Goal: Navigation & Orientation: Find specific page/section

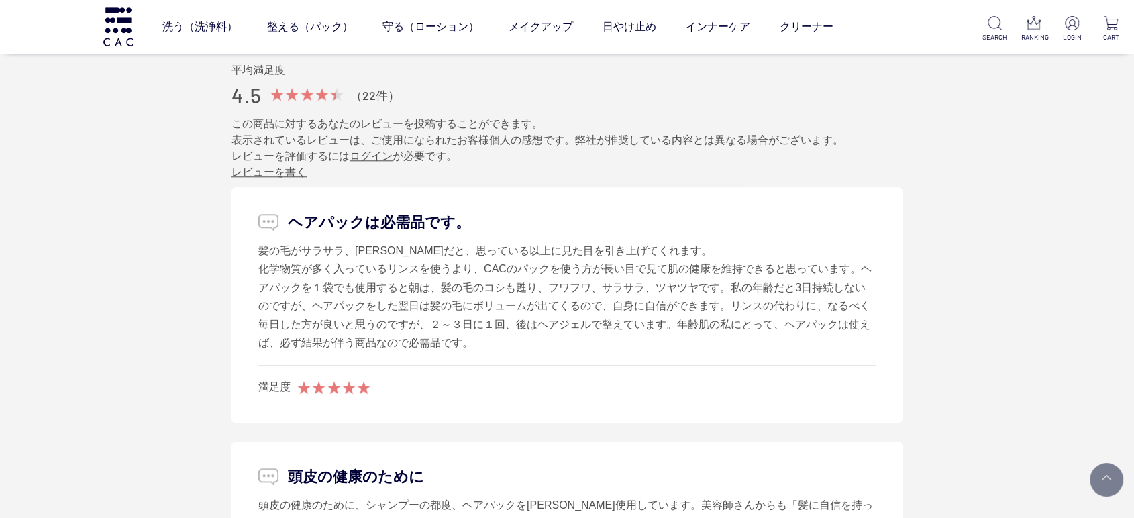
scroll to position [1267, 0]
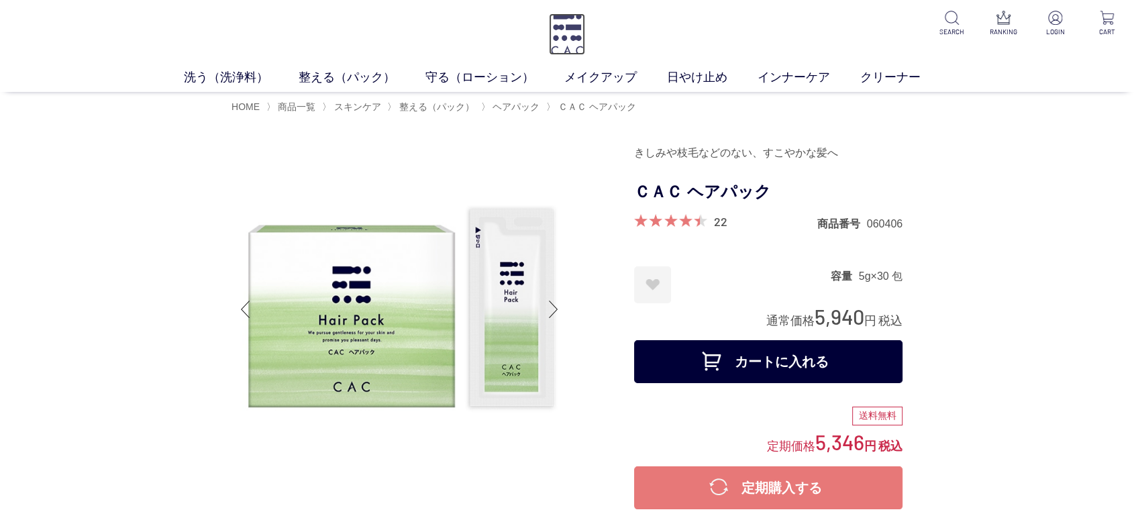
click at [574, 15] on img at bounding box center [567, 34] width 36 height 42
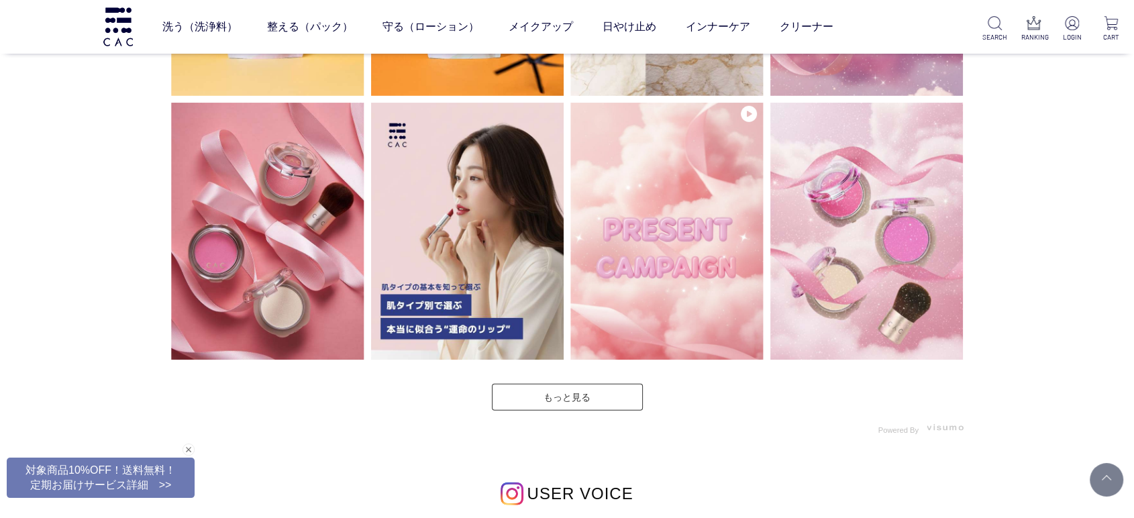
scroll to position [3504, 0]
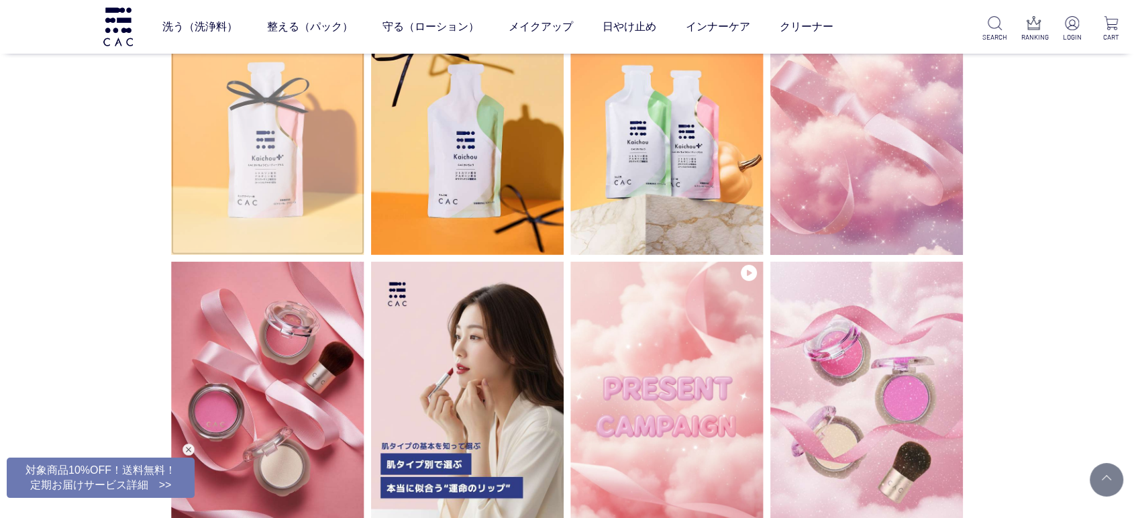
click at [246, 152] on img at bounding box center [267, 126] width 193 height 257
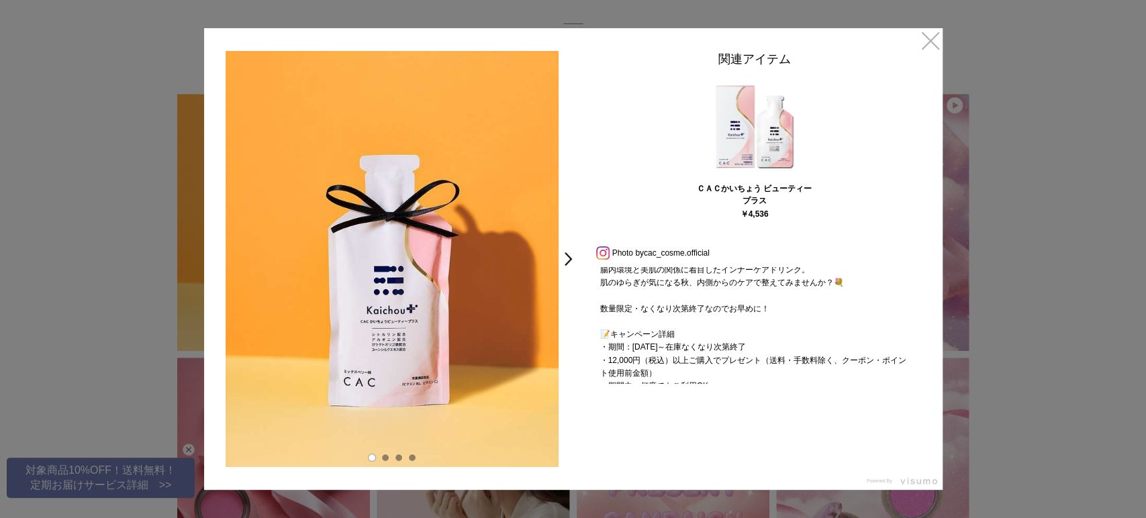
scroll to position [269, 0]
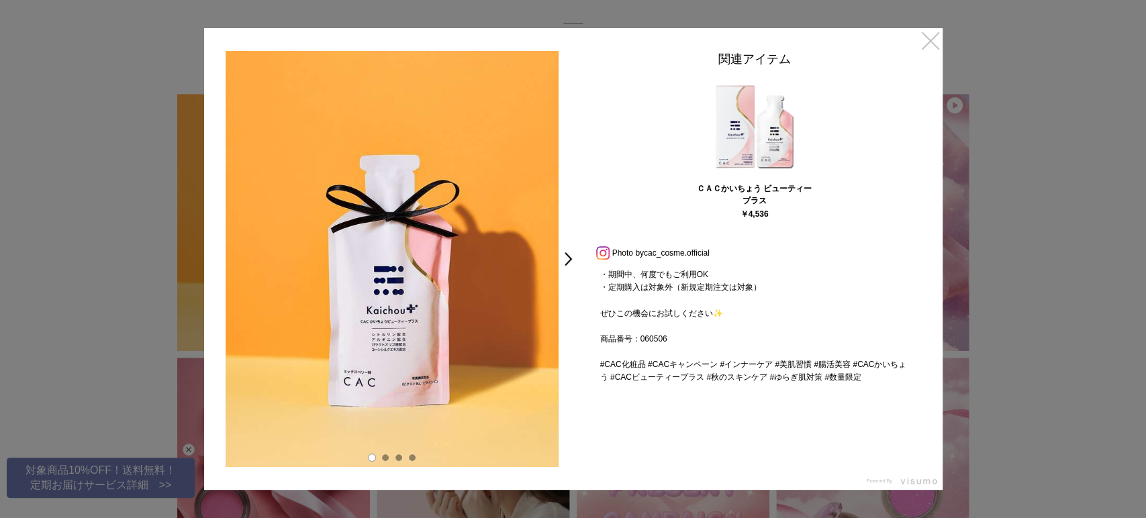
click at [940, 41] on link "×" at bounding box center [930, 40] width 24 height 24
